Goal: Task Accomplishment & Management: Manage account settings

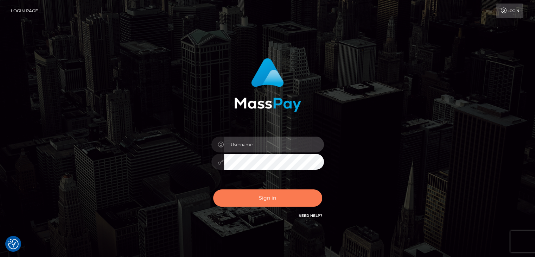
type input "ctfoheather"
click at [268, 206] on button "Sign in" at bounding box center [267, 197] width 109 height 17
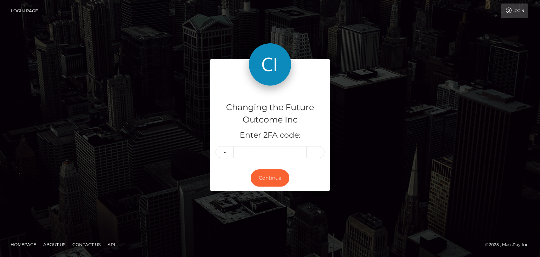
type input "4"
type input "5"
type input "9"
type input "4"
type input "1"
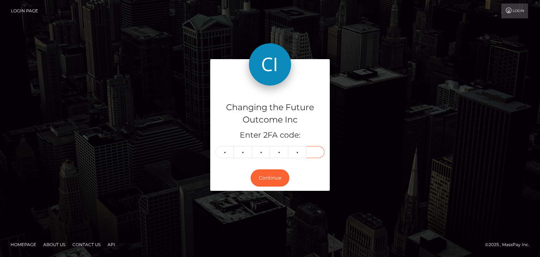
type input "9"
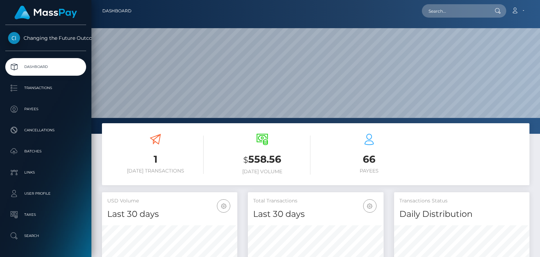
scroll to position [124, 135]
